Goal: Find specific page/section: Find specific page/section

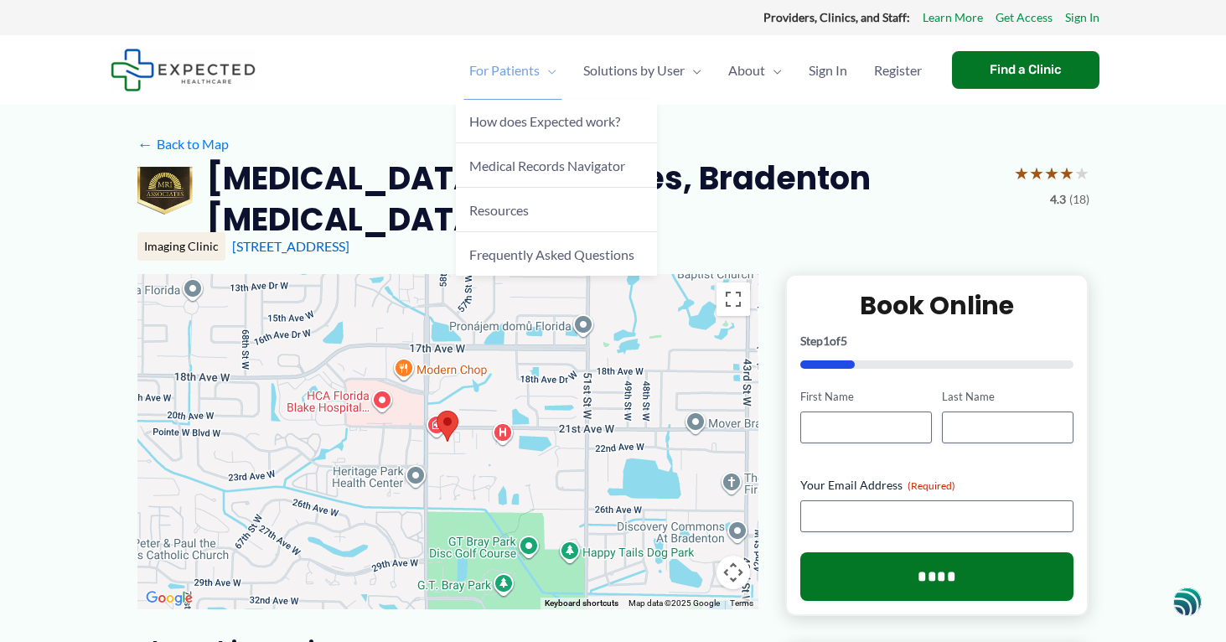
click at [545, 77] on span "Menu Toggle" at bounding box center [548, 70] width 17 height 59
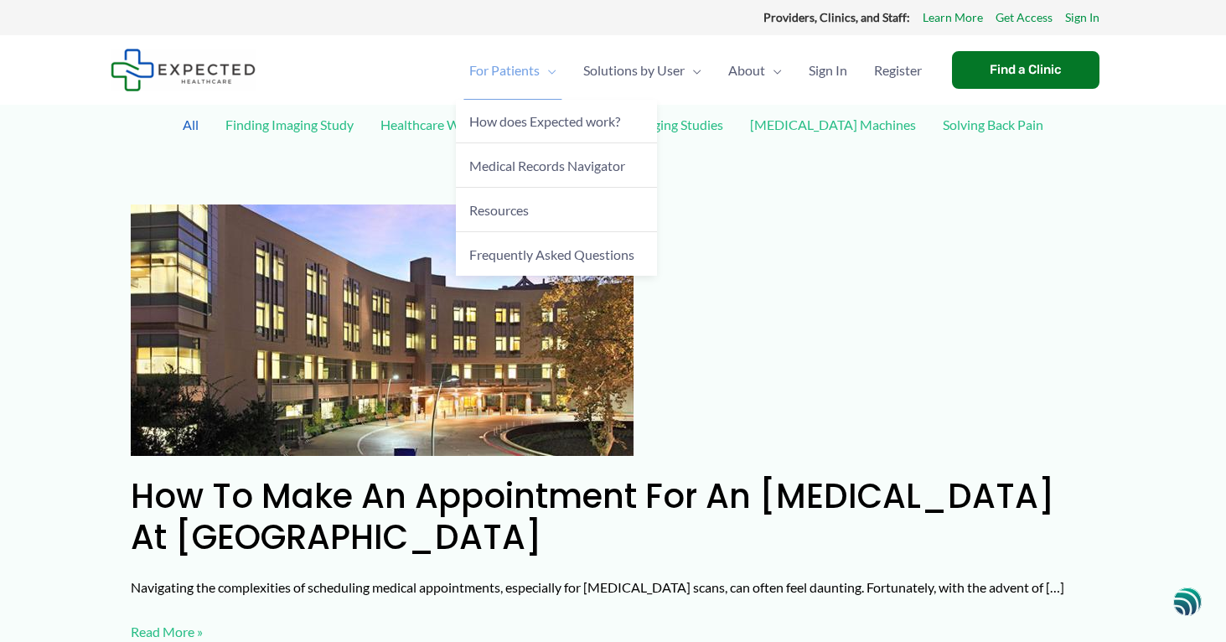
click at [525, 71] on span "For Patients" at bounding box center [504, 70] width 70 height 59
